Goal: Task Accomplishment & Management: Use online tool/utility

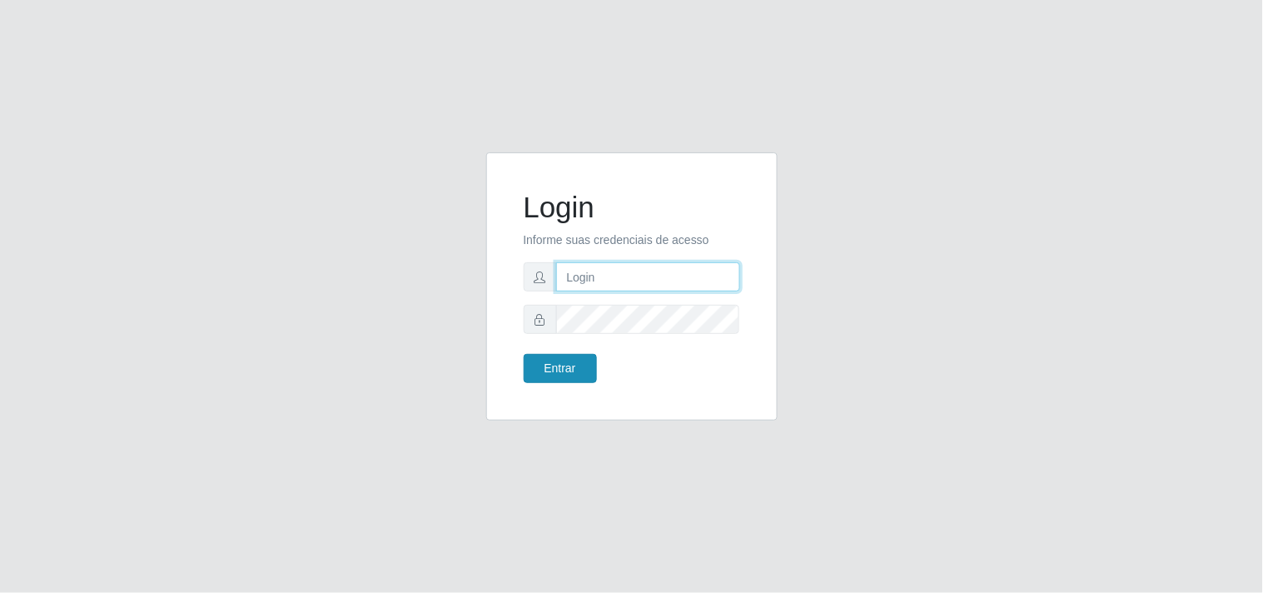
type input "[EMAIL_ADDRESS][DOMAIN_NAME]"
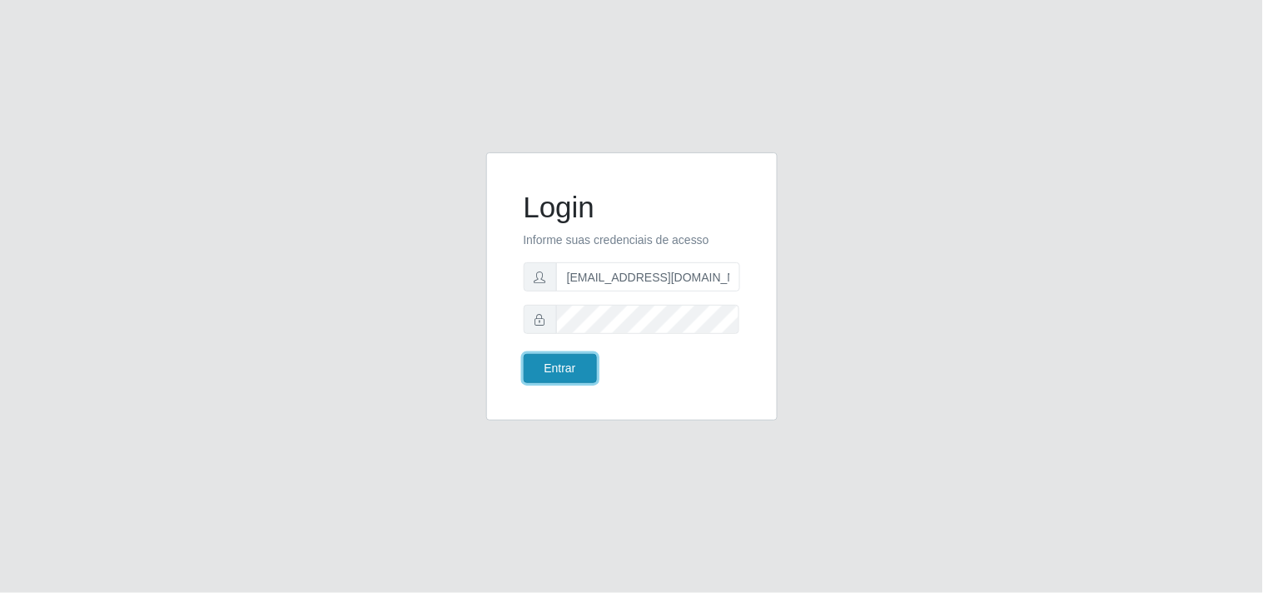
click at [553, 371] on button "Entrar" at bounding box center [560, 368] width 73 height 29
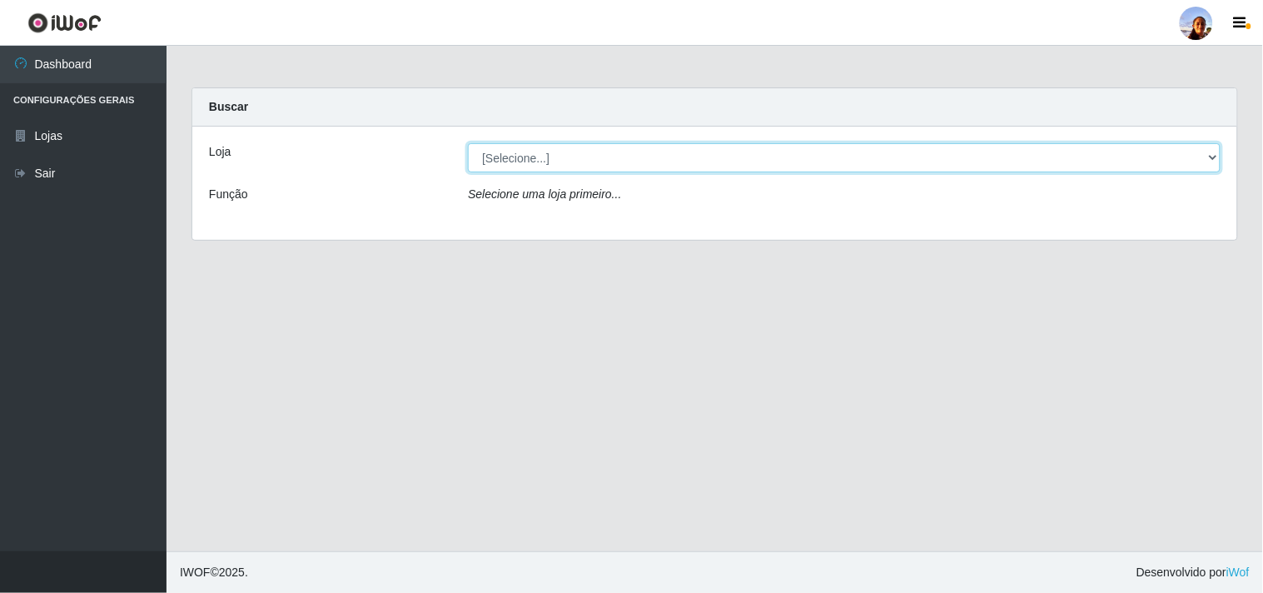
click at [672, 155] on select "[Selecione...] Supermercado [GEOGRAPHIC_DATA]" at bounding box center [844, 157] width 753 height 29
select select "166"
click at [468, 143] on select "[Selecione...] Supermercado [GEOGRAPHIC_DATA]" at bounding box center [844, 157] width 753 height 29
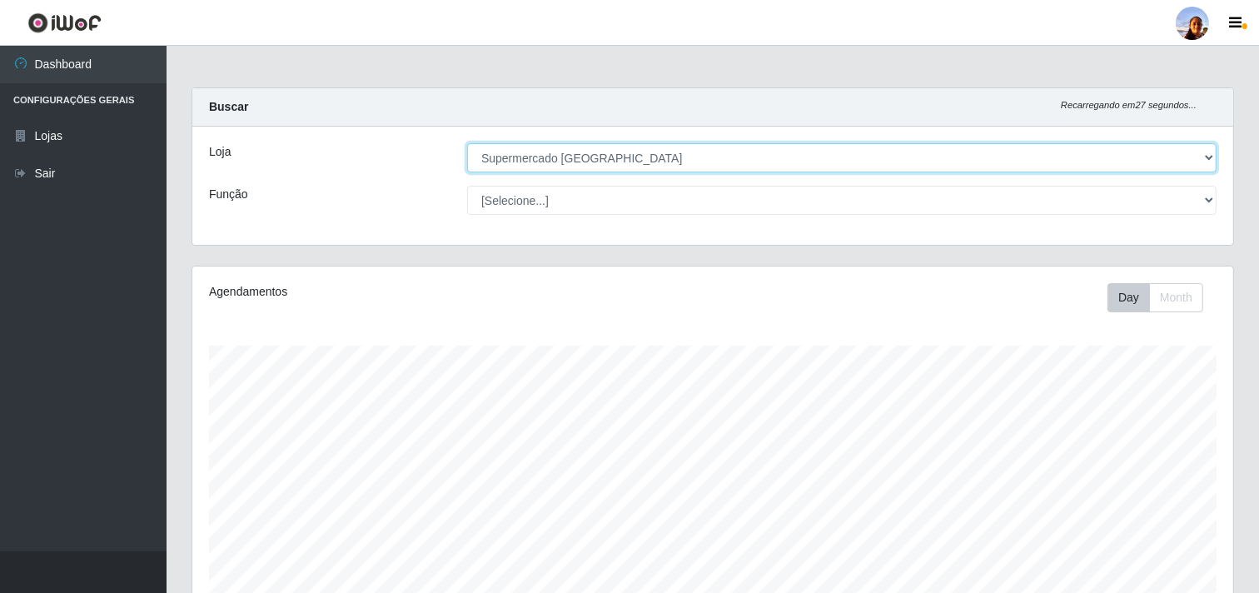
scroll to position [290, 0]
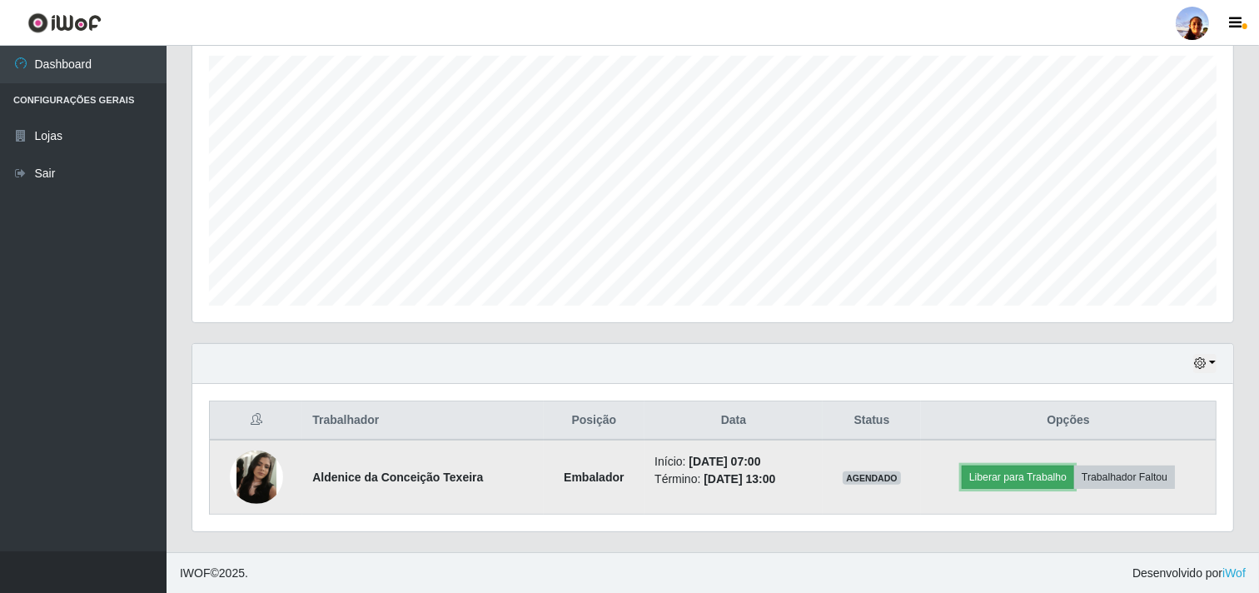
click at [997, 470] on button "Liberar para Trabalho" at bounding box center [1018, 477] width 112 height 23
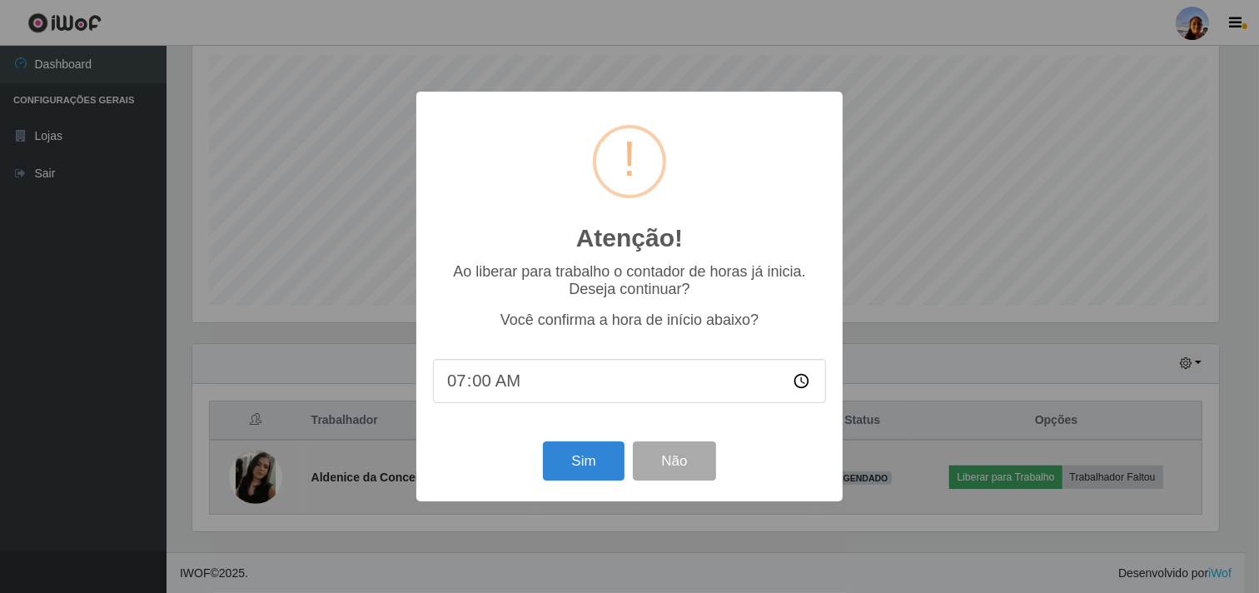
scroll to position [345, 1030]
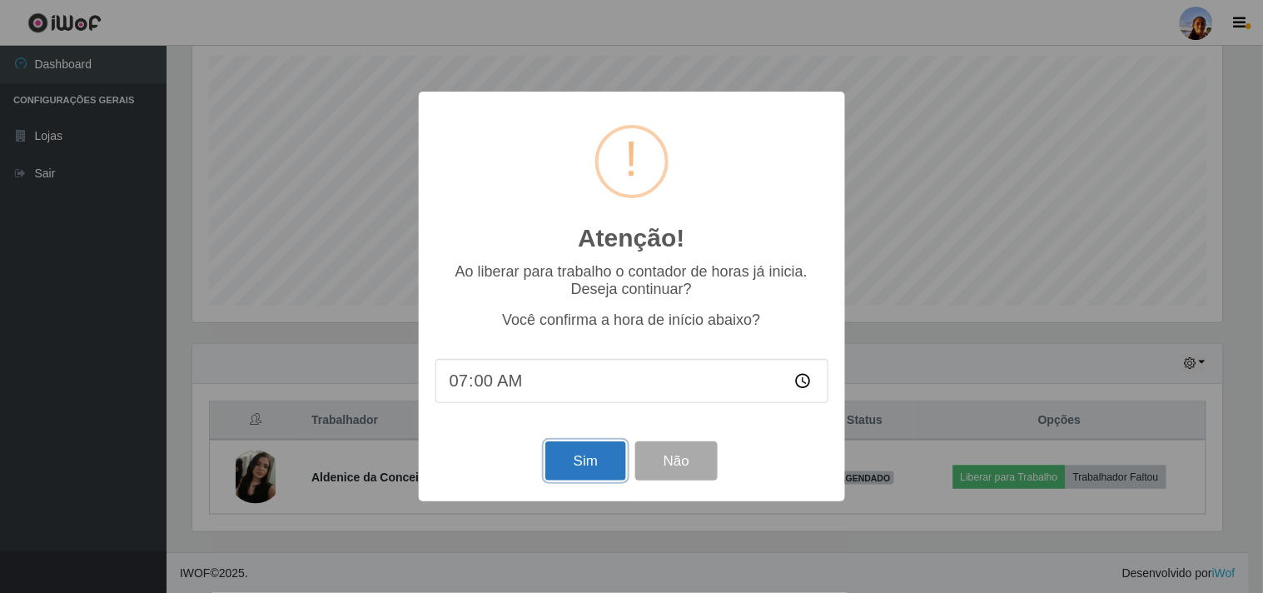
click at [575, 473] on button "Sim" at bounding box center [585, 460] width 81 height 39
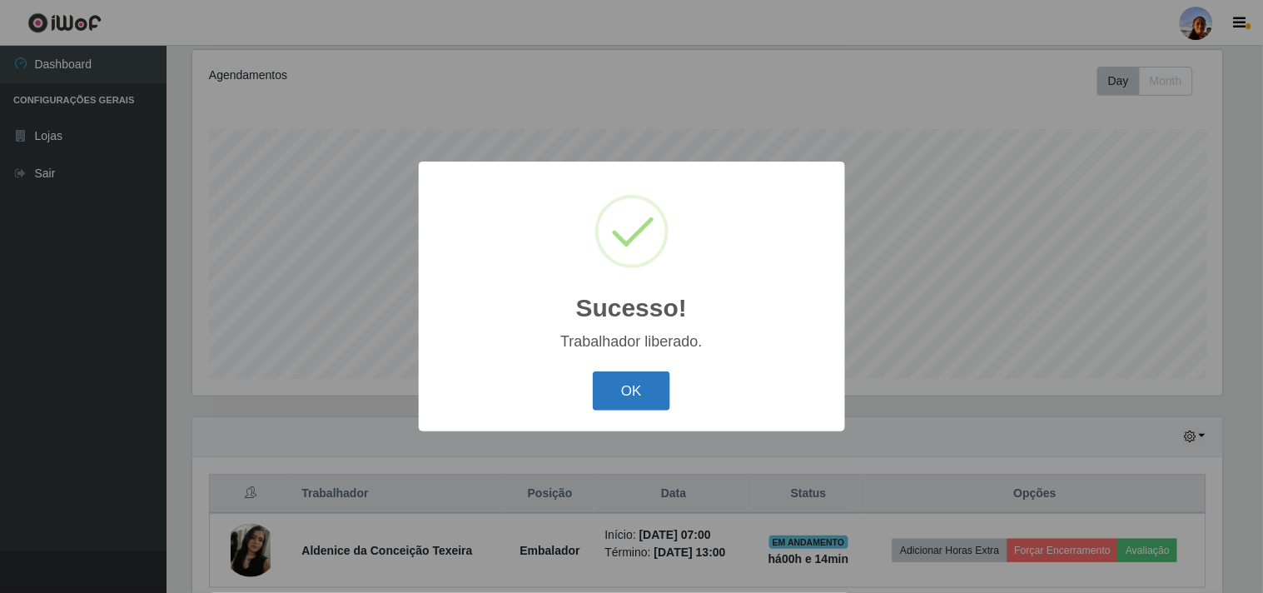
click at [615, 406] on button "OK" at bounding box center [631, 390] width 77 height 39
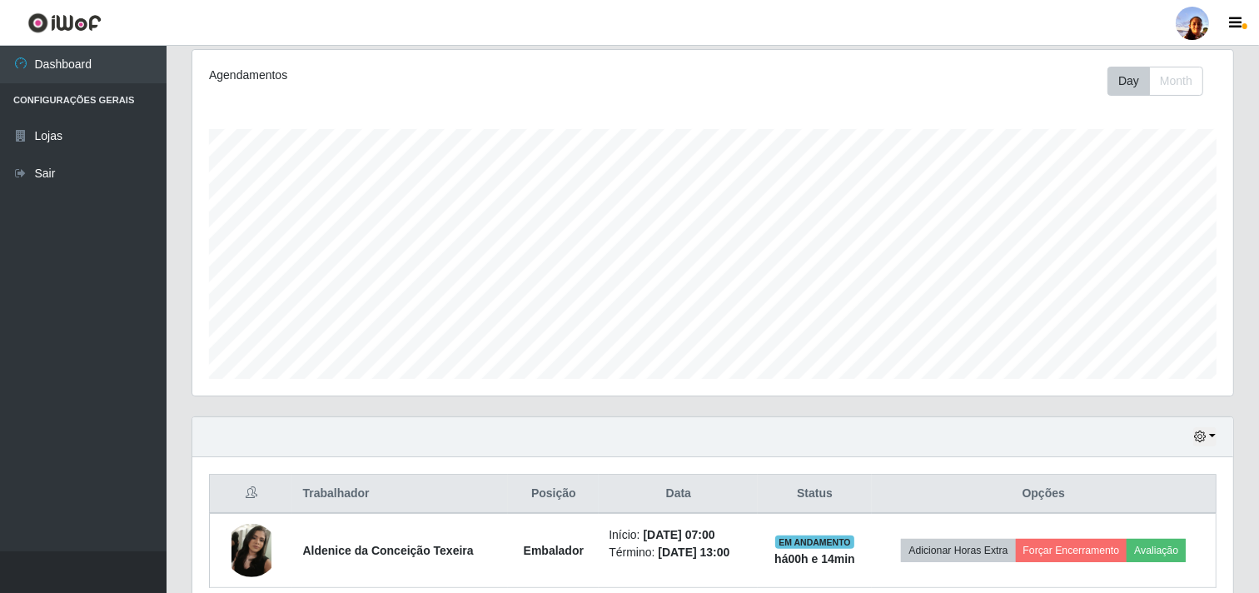
scroll to position [345, 1041]
